Goal: Task Accomplishment & Management: Manage account settings

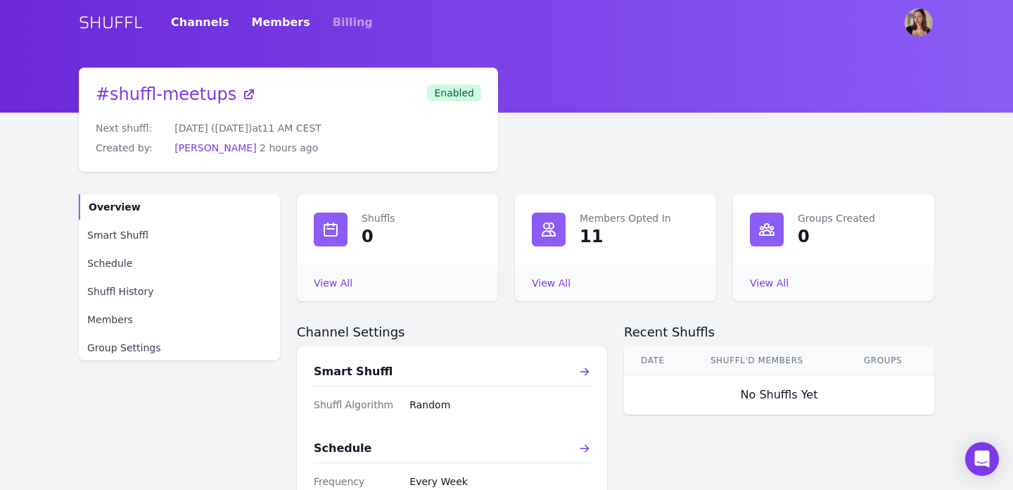
click at [279, 27] on link "Members" at bounding box center [281, 22] width 58 height 39
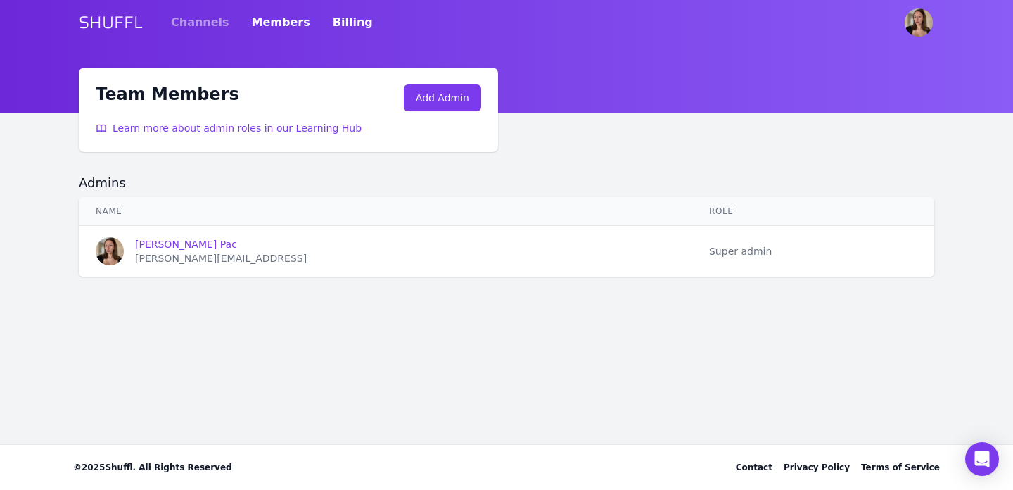
click at [333, 21] on link "Billing" at bounding box center [353, 22] width 40 height 39
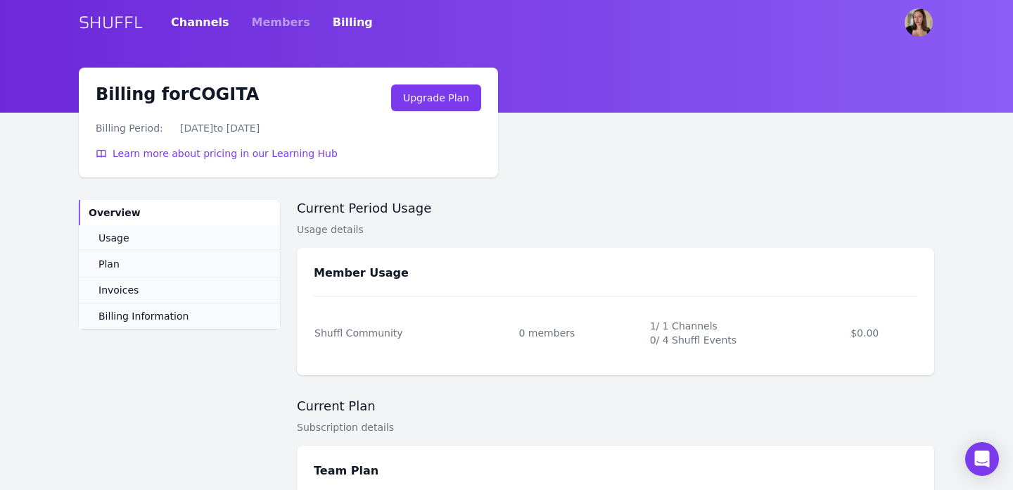
click at [187, 27] on link "Channels" at bounding box center [200, 22] width 58 height 39
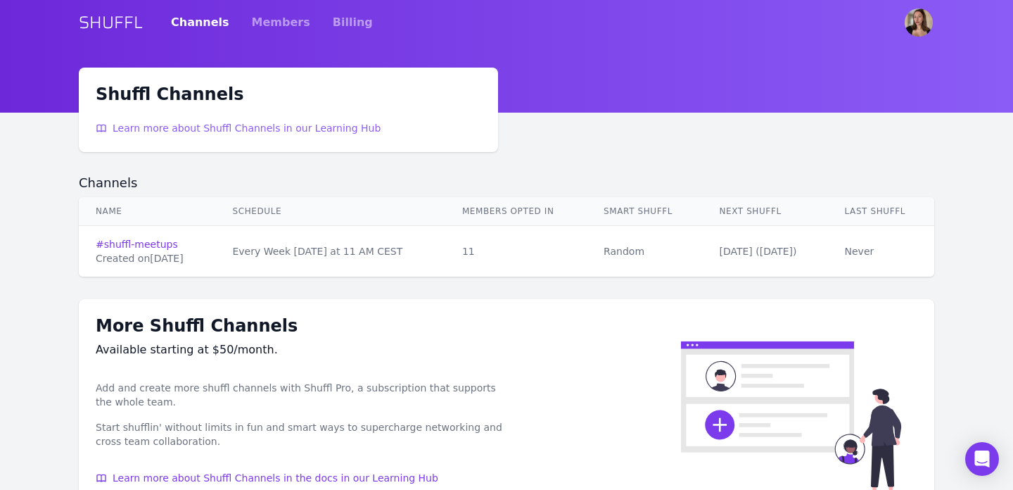
click at [200, 127] on span "Learn more about Shuffl Channels in our Learning Hub" at bounding box center [247, 128] width 268 height 14
